Goal: Task Accomplishment & Management: Manage account settings

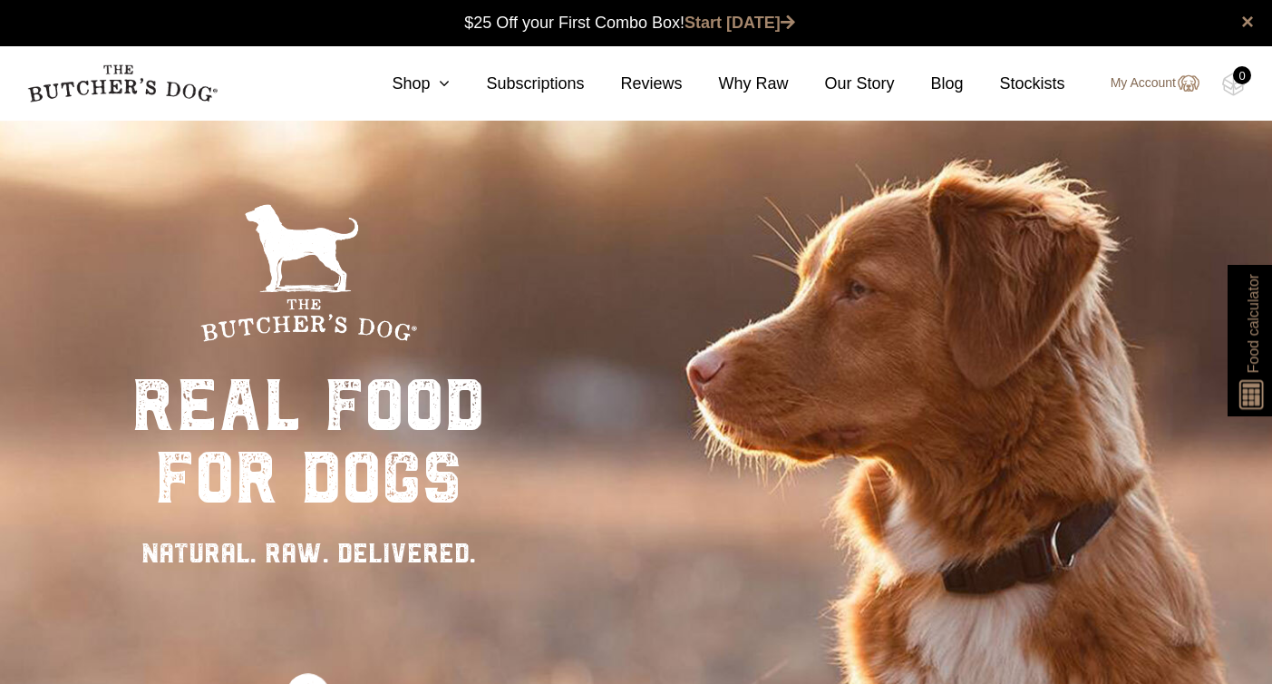
click at [1142, 84] on link "My Account" at bounding box center [1146, 84] width 107 height 22
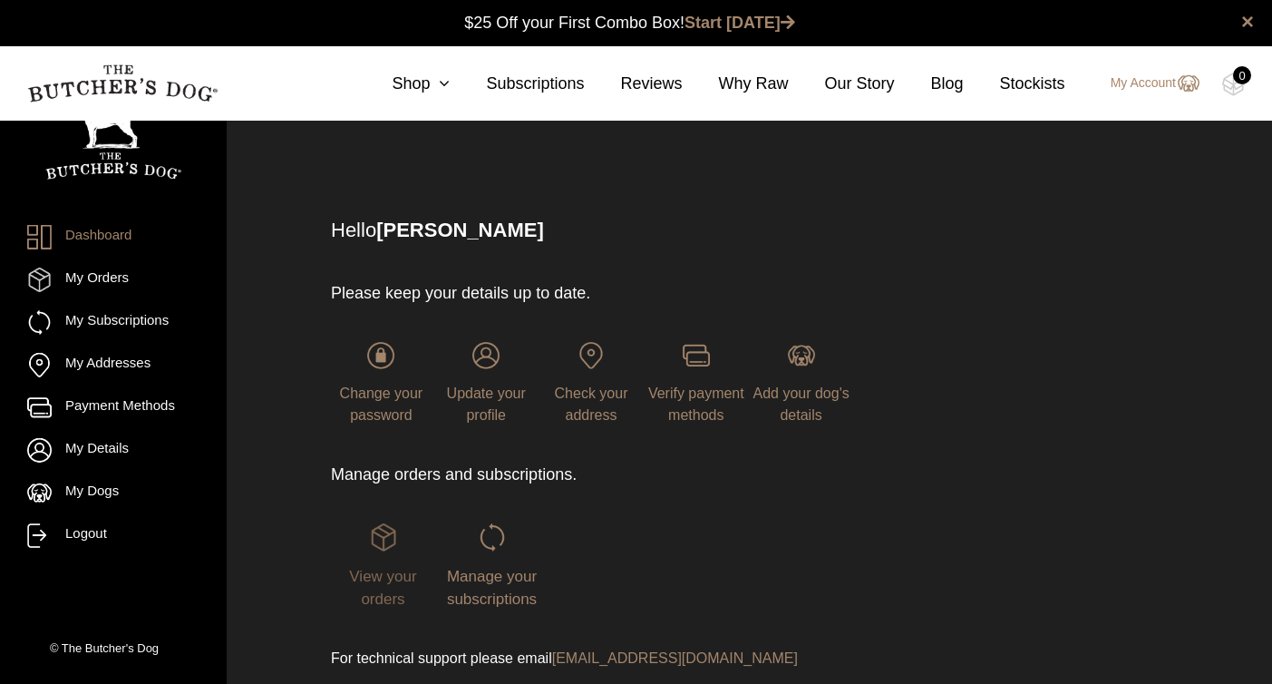
scroll to position [1, 0]
click at [159, 328] on link "My Subscriptions" at bounding box center [113, 322] width 172 height 24
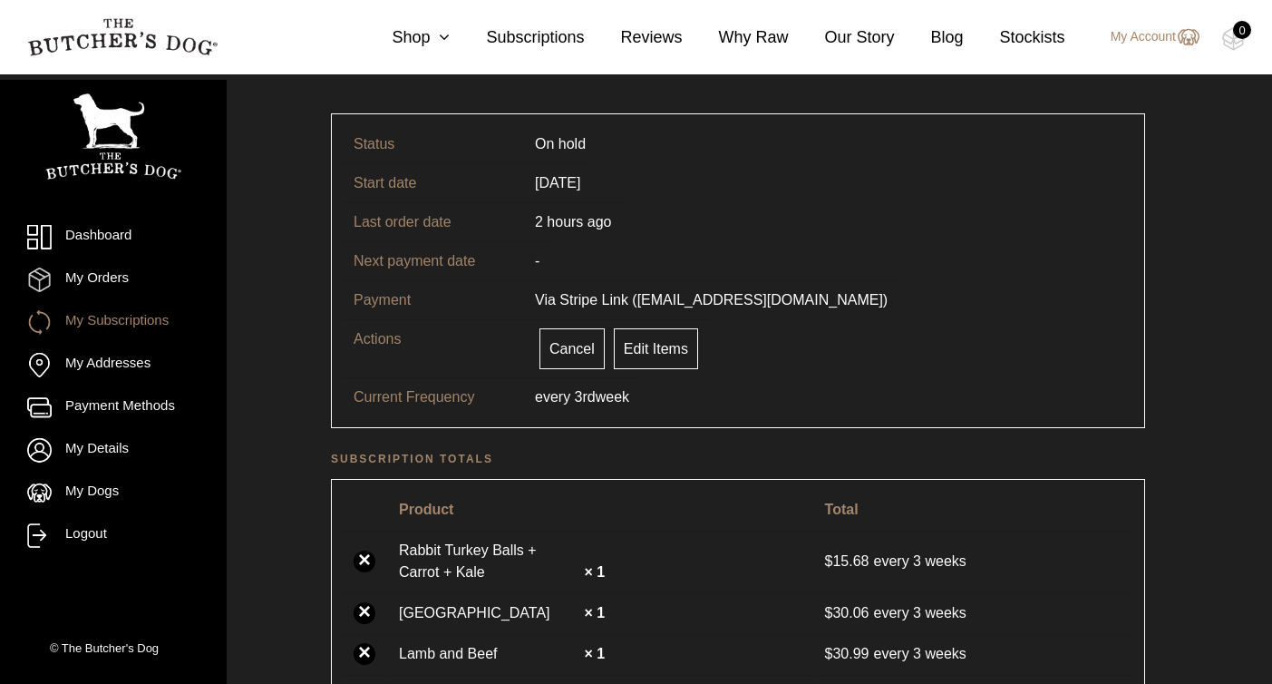
scroll to position [84, 0]
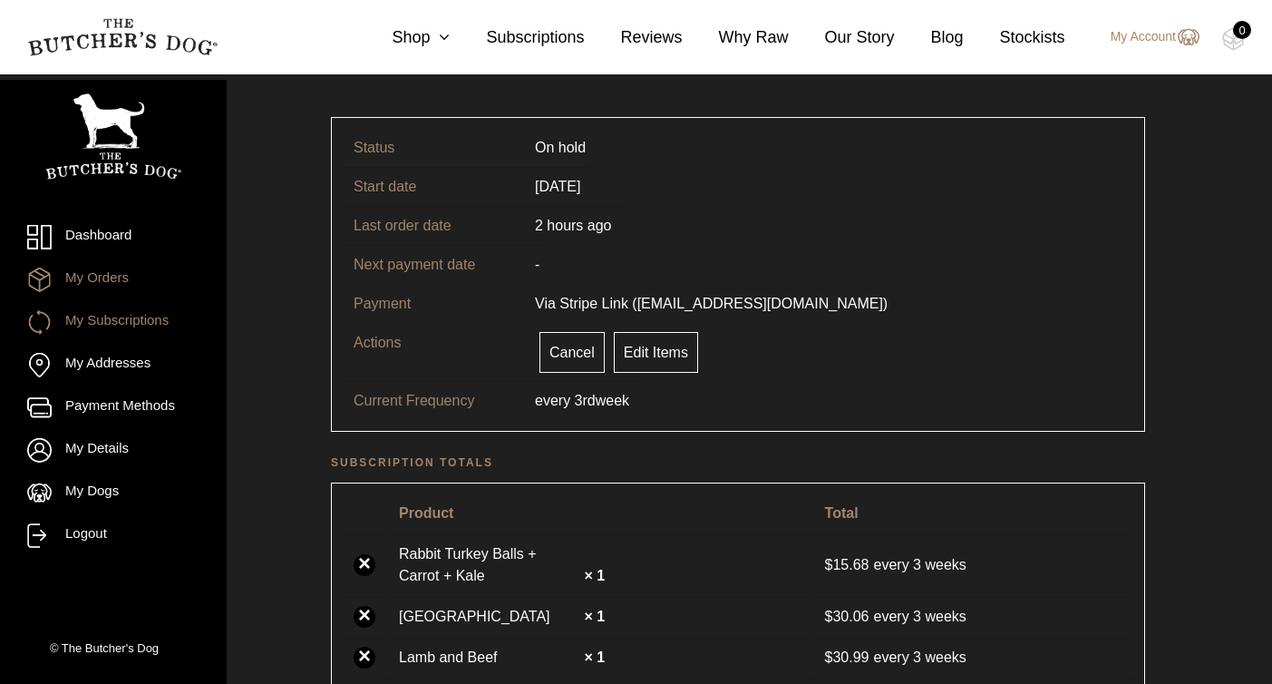
click at [72, 277] on link "My Orders" at bounding box center [113, 280] width 172 height 24
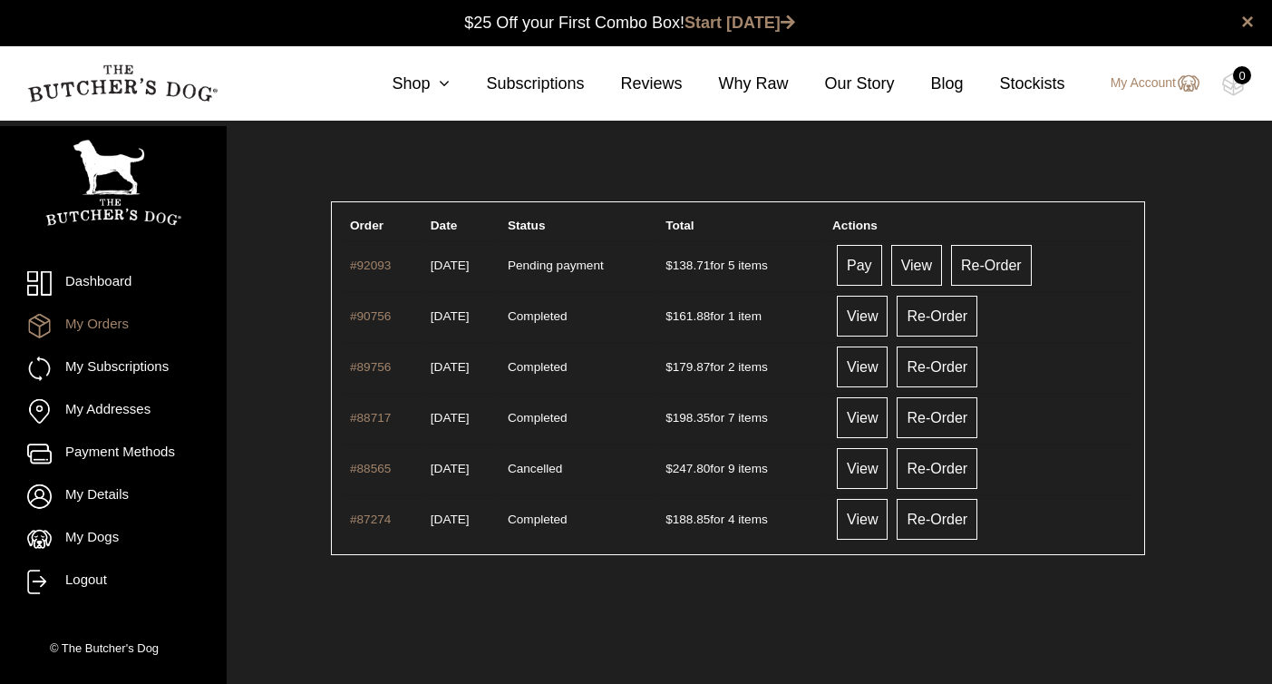
click at [109, 323] on link "My Orders" at bounding box center [113, 326] width 172 height 24
click at [882, 261] on link "Pay" at bounding box center [859, 265] width 45 height 41
